Goal: Information Seeking & Learning: Learn about a topic

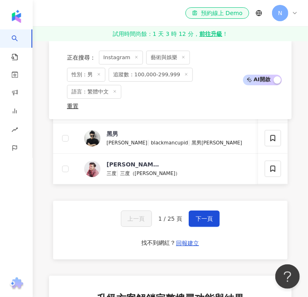
scroll to position [636, 0]
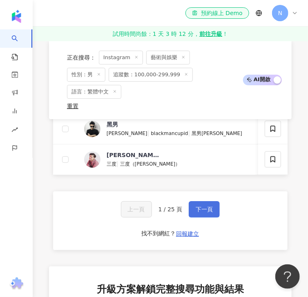
click at [203, 211] on button "下一頁" at bounding box center [204, 209] width 31 height 16
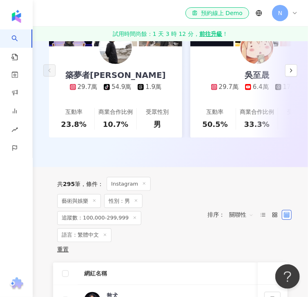
scroll to position [196, 0]
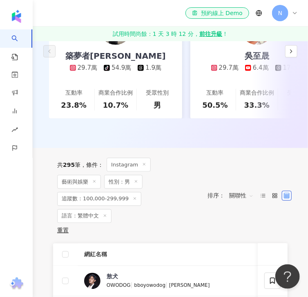
click at [239, 200] on span "關聯性" at bounding box center [241, 196] width 25 height 13
click at [237, 234] on div "追蹤數" at bounding box center [241, 230] width 20 height 9
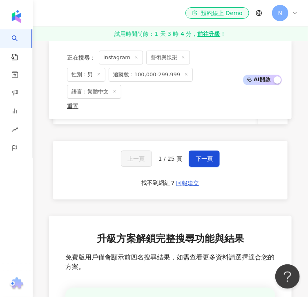
scroll to position [669, 0]
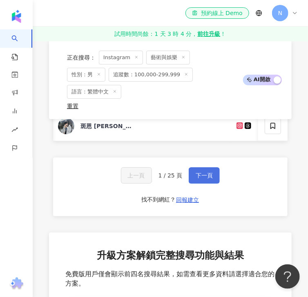
click at [200, 179] on span "下一頁" at bounding box center [204, 175] width 17 height 7
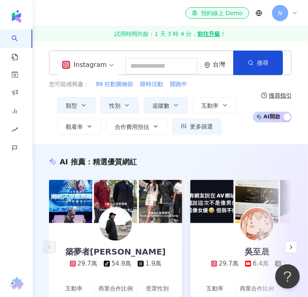
scroll to position [98, 0]
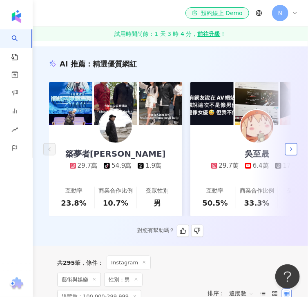
click at [296, 156] on button "button" at bounding box center [291, 149] width 12 height 12
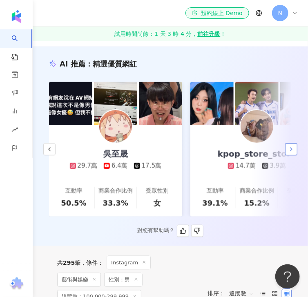
click at [296, 156] on button "button" at bounding box center [291, 149] width 12 height 12
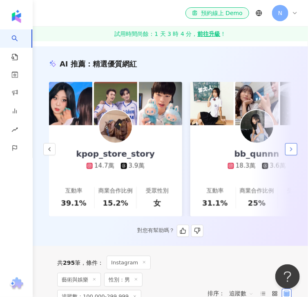
click at [296, 156] on button "button" at bounding box center [291, 149] width 12 height 12
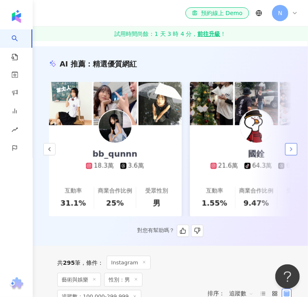
click at [296, 156] on button "button" at bounding box center [291, 149] width 12 height 12
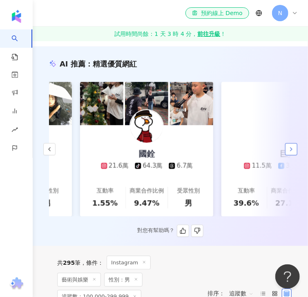
scroll to position [0, 566]
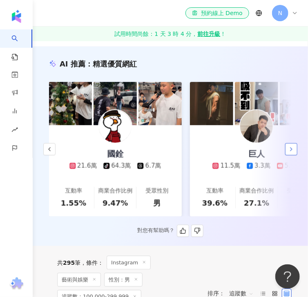
click at [296, 156] on button "button" at bounding box center [291, 149] width 12 height 12
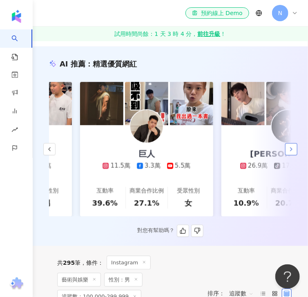
scroll to position [0, 708]
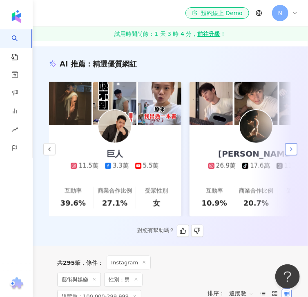
click at [296, 156] on button "button" at bounding box center [291, 149] width 12 height 12
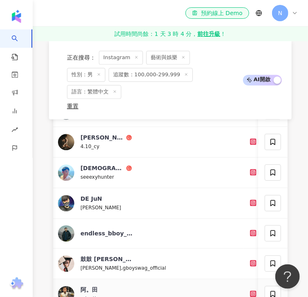
scroll to position [294, 0]
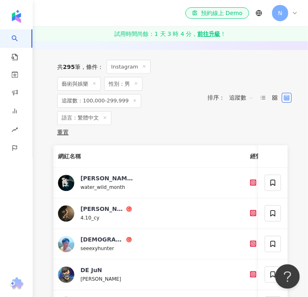
click at [87, 87] on span "藝術與娛樂" at bounding box center [79, 84] width 44 height 14
click at [95, 86] on icon at bounding box center [94, 84] width 4 height 4
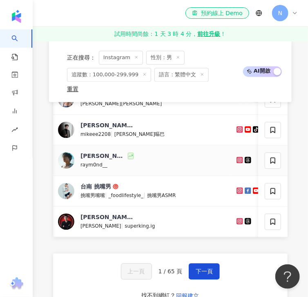
scroll to position [490, 0]
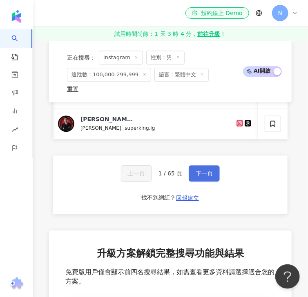
click at [204, 177] on span "下一頁" at bounding box center [204, 173] width 17 height 7
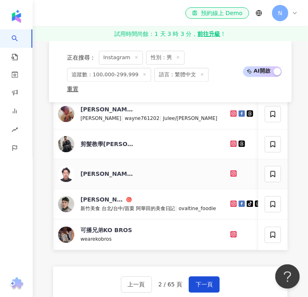
scroll to position [392, 0]
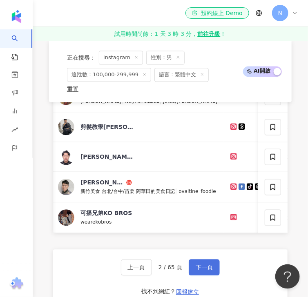
click at [201, 271] on span "下一頁" at bounding box center [204, 267] width 17 height 7
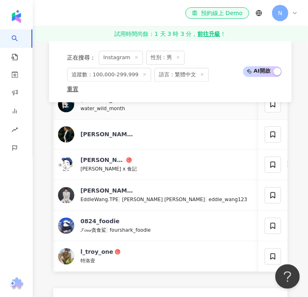
scroll to position [375, 0]
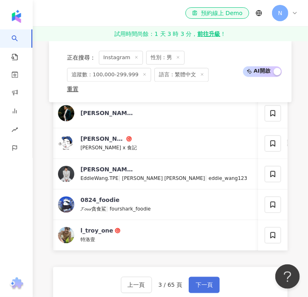
click at [206, 289] on span "下一頁" at bounding box center [204, 285] width 17 height 7
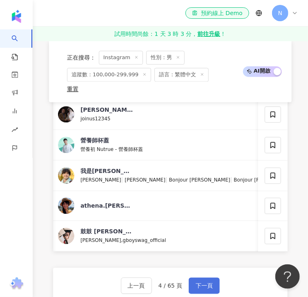
click at [209, 289] on span "下一頁" at bounding box center [204, 286] width 17 height 7
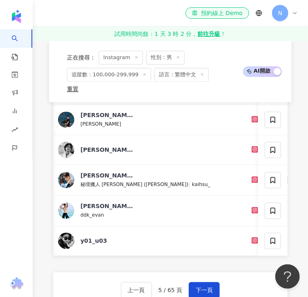
scroll to position [392, 0]
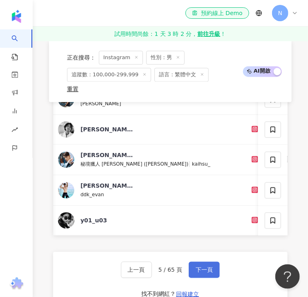
click at [203, 273] on span "下一頁" at bounding box center [204, 270] width 17 height 7
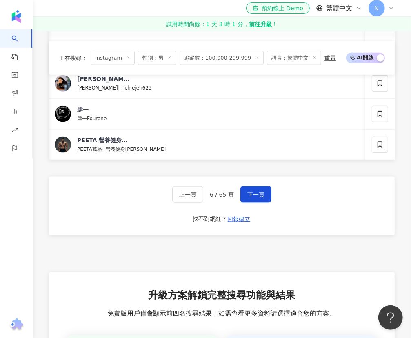
scroll to position [445, 0]
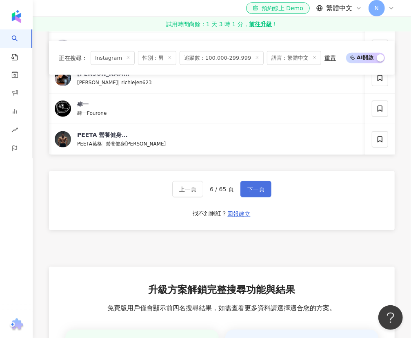
click at [250, 192] on span "下一頁" at bounding box center [256, 189] width 17 height 7
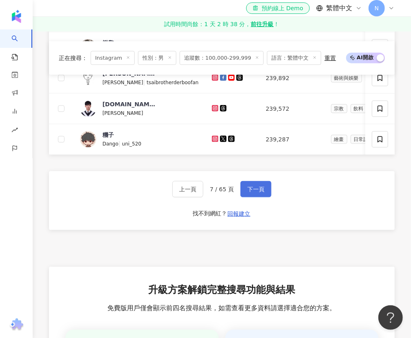
click at [253, 192] on span "下一頁" at bounding box center [256, 189] width 17 height 7
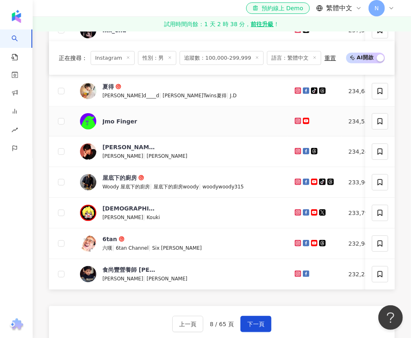
scroll to position [317, 0]
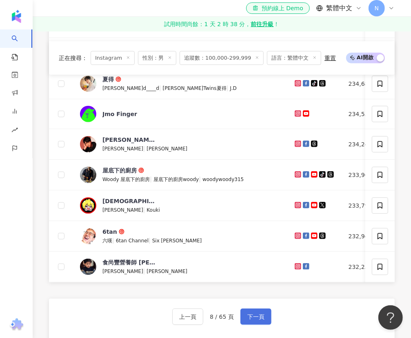
click at [257, 297] on span "下一頁" at bounding box center [256, 316] width 17 height 7
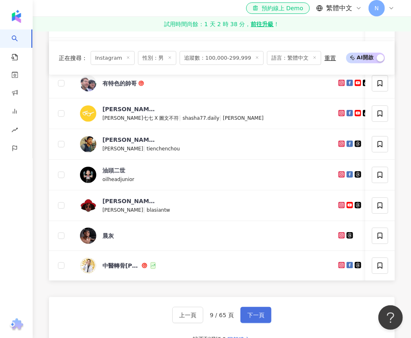
click at [263, 297] on span "下一頁" at bounding box center [256, 315] width 17 height 7
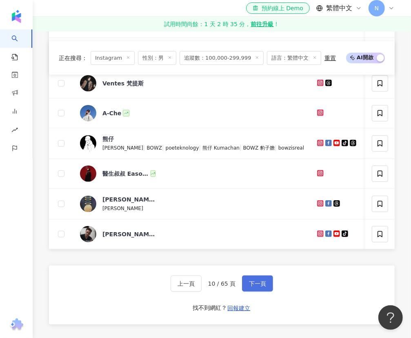
click at [260, 287] on span "下一頁" at bounding box center [257, 283] width 17 height 7
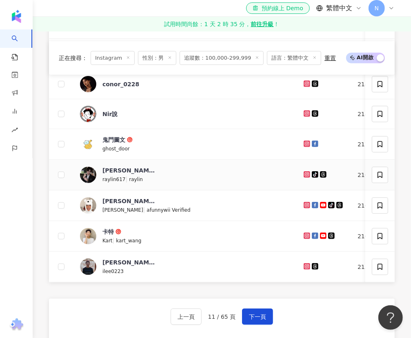
scroll to position [429, 0]
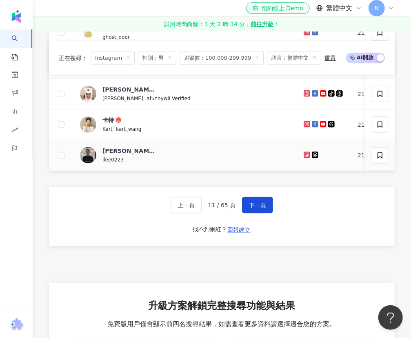
click at [304, 156] on icon at bounding box center [307, 155] width 7 height 7
click at [264, 208] on span "下一頁" at bounding box center [257, 205] width 17 height 7
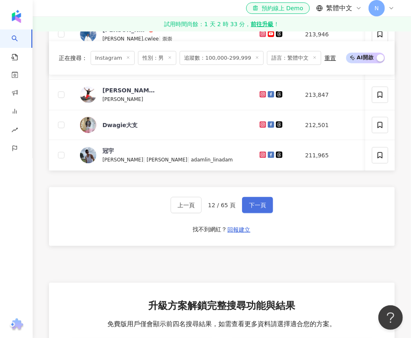
click at [266, 212] on button "下一頁" at bounding box center [257, 205] width 31 height 16
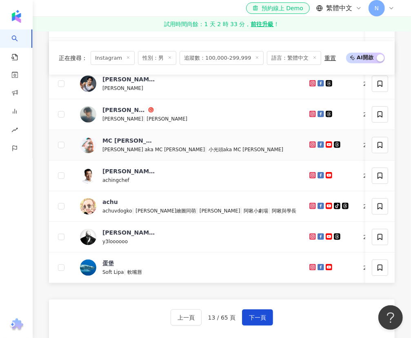
scroll to position [206, 0]
